Goal: Complete application form

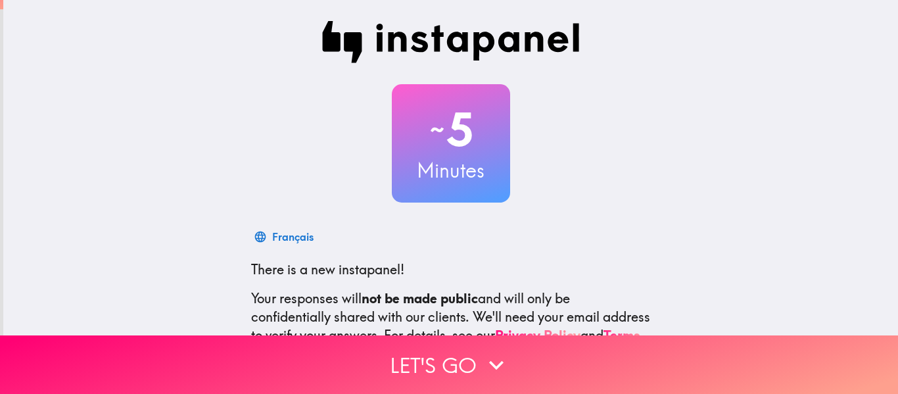
click at [465, 172] on h3 "Minutes" at bounding box center [451, 170] width 118 height 28
click at [433, 183] on h3 "Minutes" at bounding box center [451, 170] width 118 height 28
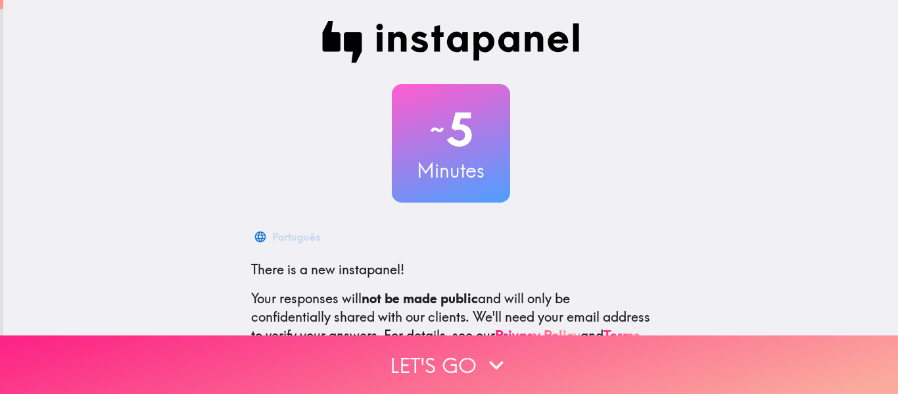
click at [461, 366] on button "Let's go" at bounding box center [449, 364] width 898 height 59
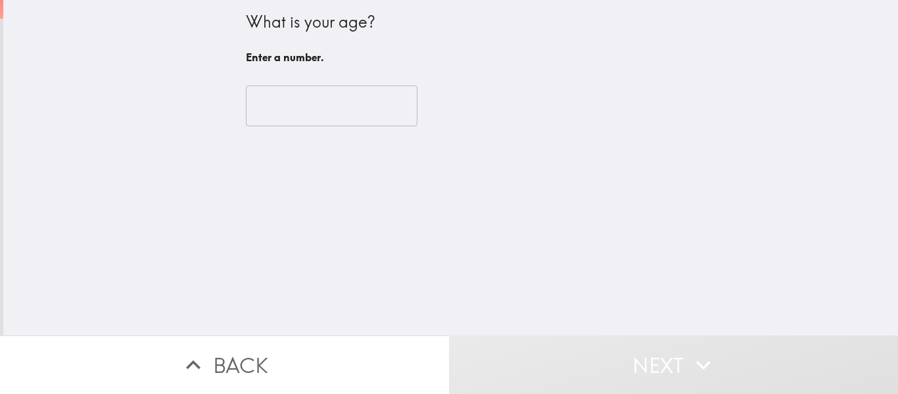
click at [375, 105] on input "number" at bounding box center [332, 105] width 172 height 41
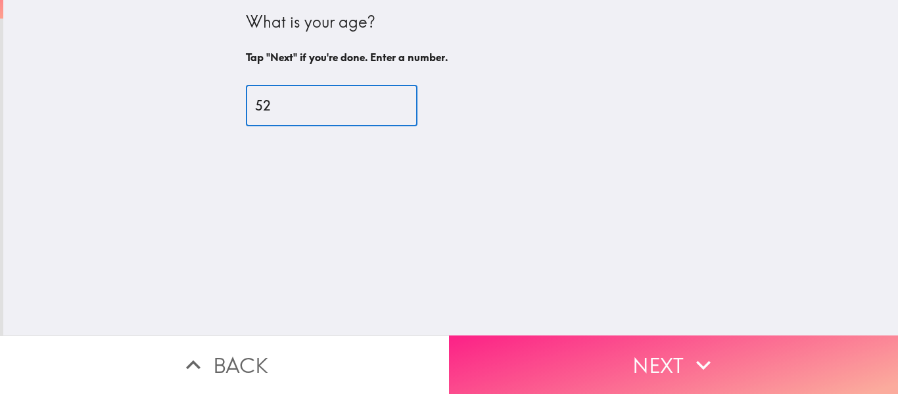
type input "52"
click at [637, 374] on button "Next" at bounding box center [673, 364] width 449 height 59
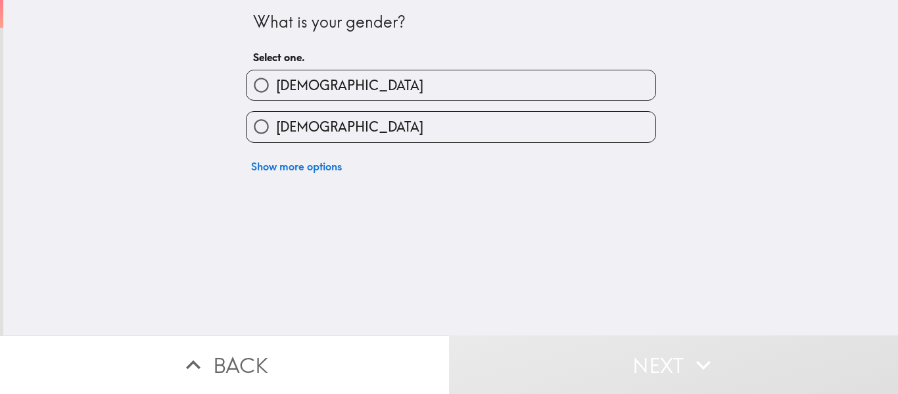
click at [510, 133] on label "[DEMOGRAPHIC_DATA]" at bounding box center [451, 127] width 409 height 30
click at [276, 133] on input "[DEMOGRAPHIC_DATA]" at bounding box center [262, 127] width 30 height 30
radio input "true"
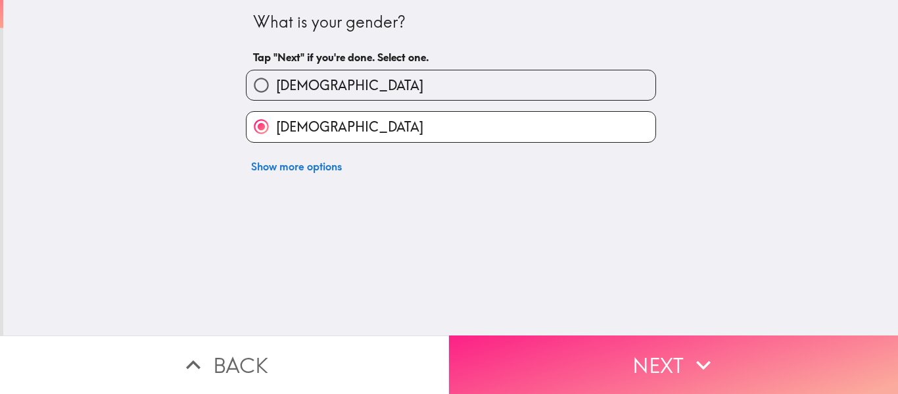
click at [625, 369] on button "Next" at bounding box center [673, 364] width 449 height 59
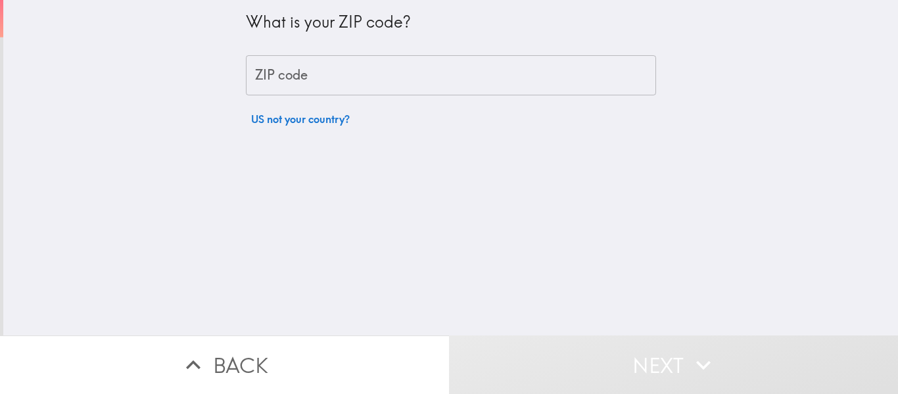
click at [528, 83] on input "ZIP code" at bounding box center [451, 75] width 410 height 41
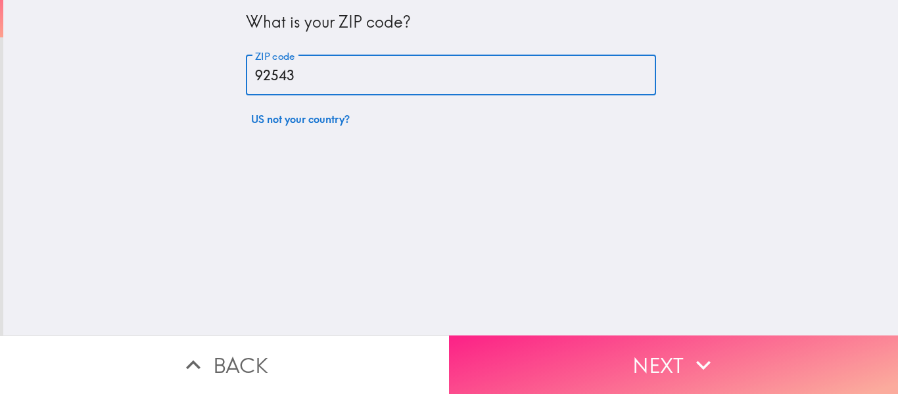
type input "92543"
click at [680, 368] on button "Next" at bounding box center [673, 364] width 449 height 59
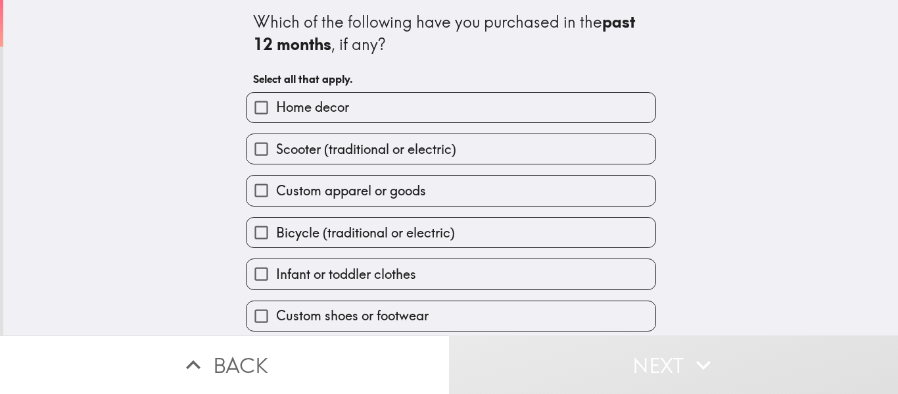
click at [551, 113] on label "Home decor" at bounding box center [451, 108] width 409 height 30
click at [276, 113] on input "Home decor" at bounding box center [262, 108] width 30 height 30
checkbox input "true"
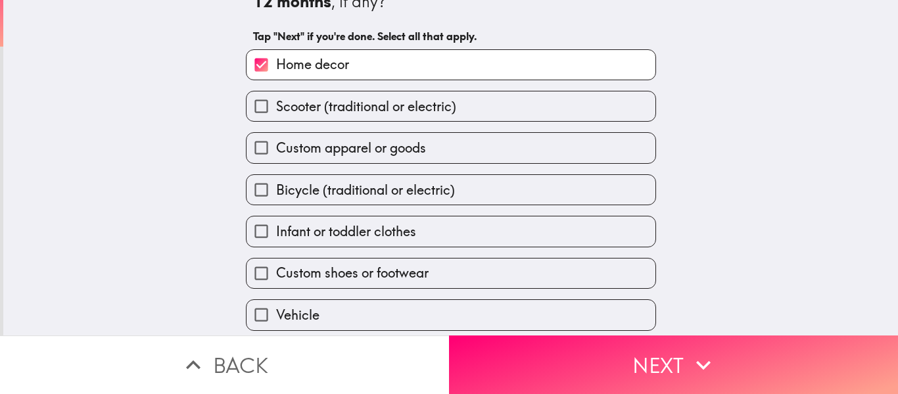
scroll to position [64, 0]
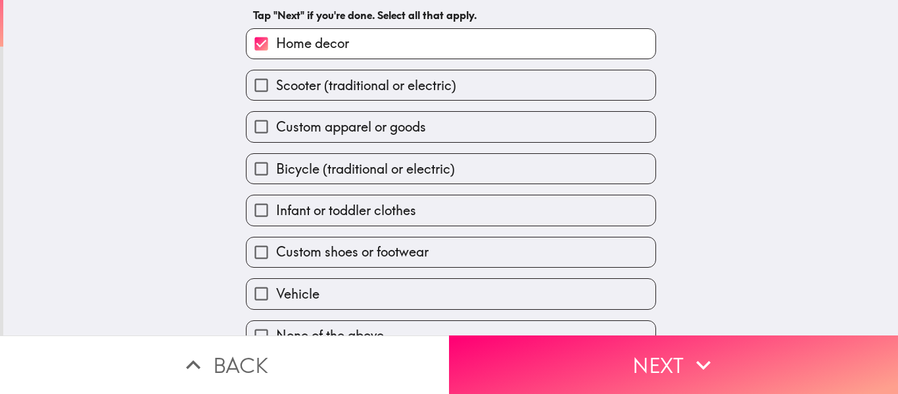
click at [529, 220] on label "Infant or toddler clothes" at bounding box center [451, 210] width 409 height 30
click at [276, 220] on input "Infant or toddler clothes" at bounding box center [262, 210] width 30 height 30
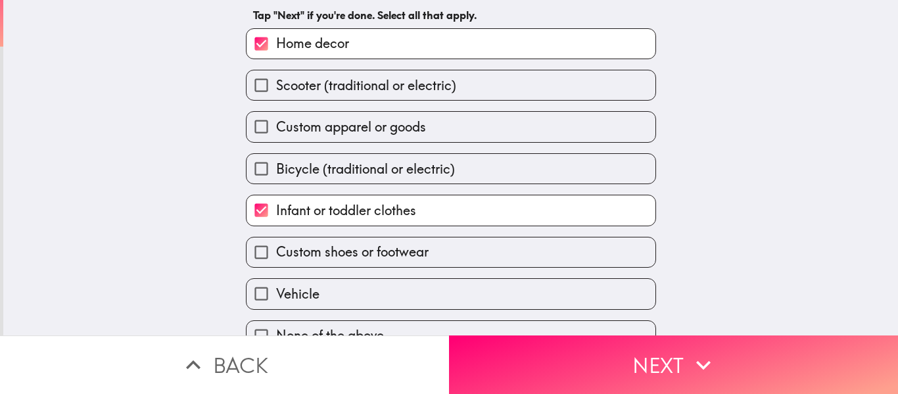
click at [540, 218] on label "Infant or toddler clothes" at bounding box center [451, 210] width 409 height 30
click at [276, 218] on input "Infant or toddler clothes" at bounding box center [262, 210] width 30 height 30
checkbox input "false"
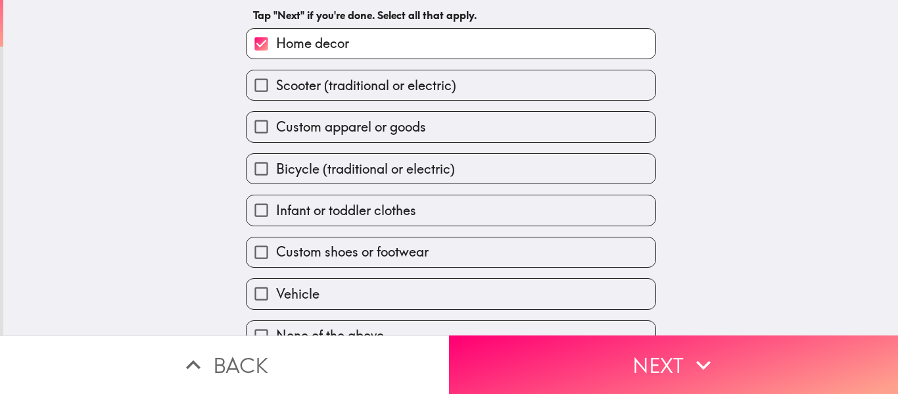
click at [544, 261] on label "Custom shoes or footwear" at bounding box center [451, 252] width 409 height 30
click at [276, 261] on input "Custom shoes or footwear" at bounding box center [262, 252] width 30 height 30
checkbox input "true"
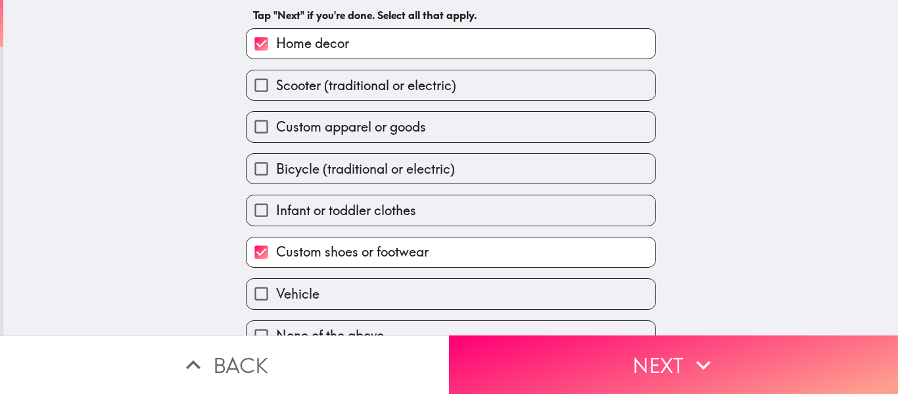
click at [530, 296] on label "Vehicle" at bounding box center [451, 294] width 409 height 30
click at [276, 296] on input "Vehicle" at bounding box center [262, 294] width 30 height 30
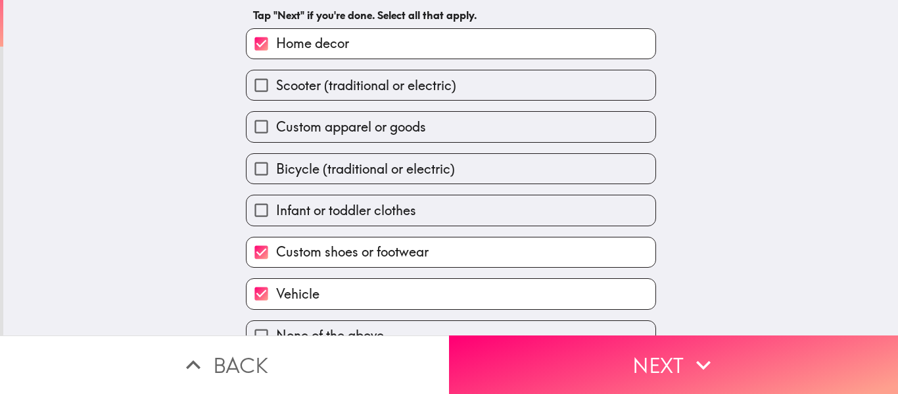
scroll to position [80, 0]
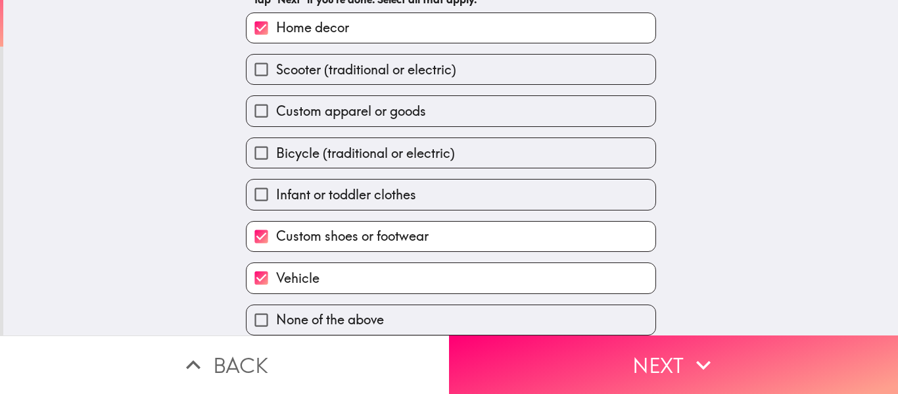
click at [575, 281] on label "Vehicle" at bounding box center [451, 278] width 409 height 30
click at [276, 281] on input "Vehicle" at bounding box center [262, 278] width 30 height 30
checkbox input "false"
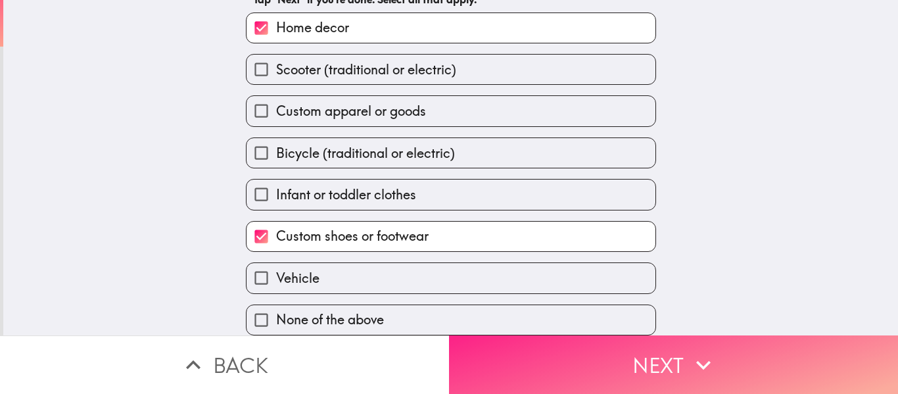
click at [697, 369] on icon "button" at bounding box center [703, 364] width 29 height 29
